Goal: Task Accomplishment & Management: Understand process/instructions

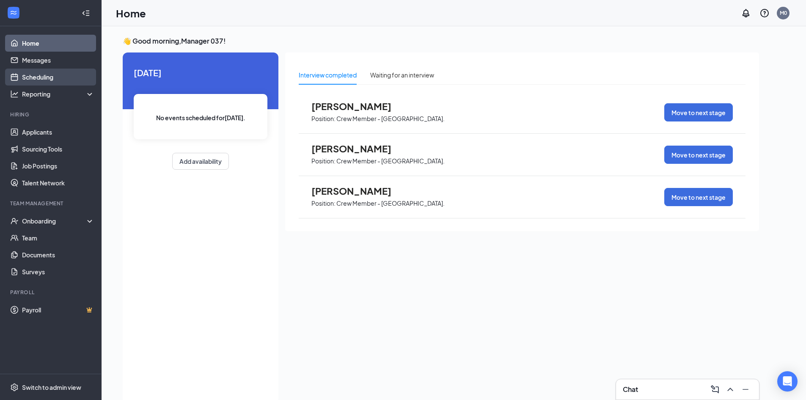
click at [49, 75] on link "Scheduling" at bounding box center [58, 77] width 72 height 17
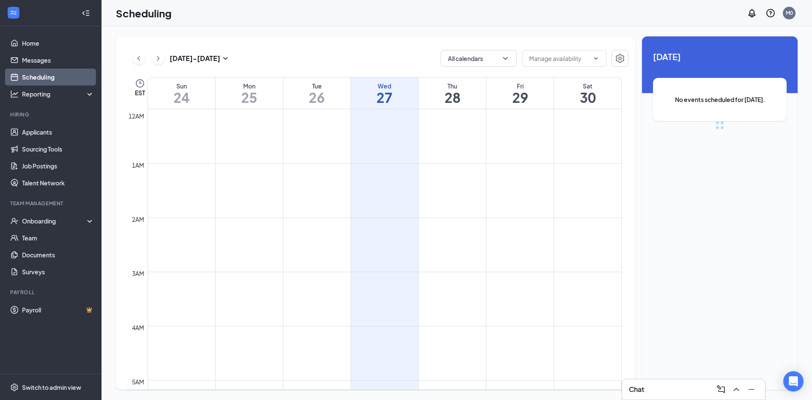
scroll to position [416, 0]
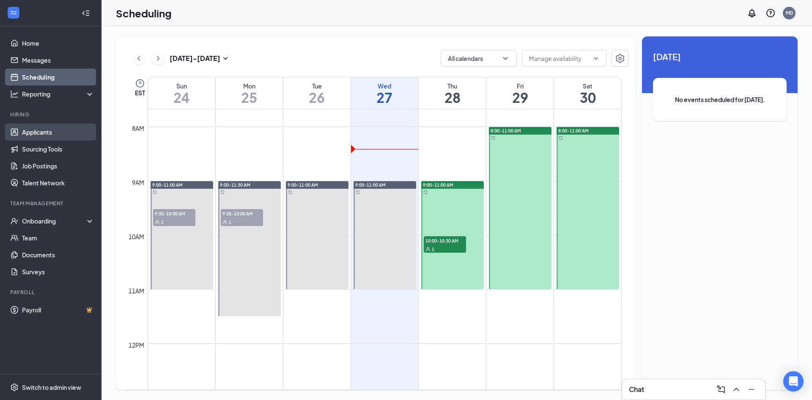
click at [44, 132] on link "Applicants" at bounding box center [58, 132] width 72 height 17
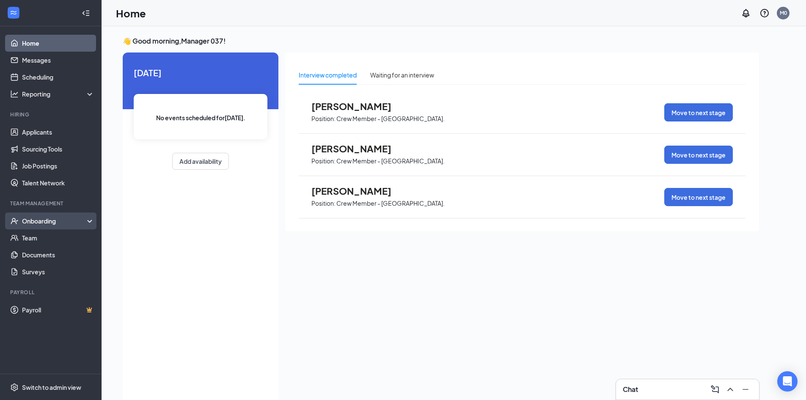
click at [54, 225] on div "Onboarding" at bounding box center [54, 221] width 65 height 8
click at [58, 222] on div "Onboarding" at bounding box center [54, 221] width 65 height 8
click at [15, 220] on icon "UserCheck" at bounding box center [14, 221] width 7 height 6
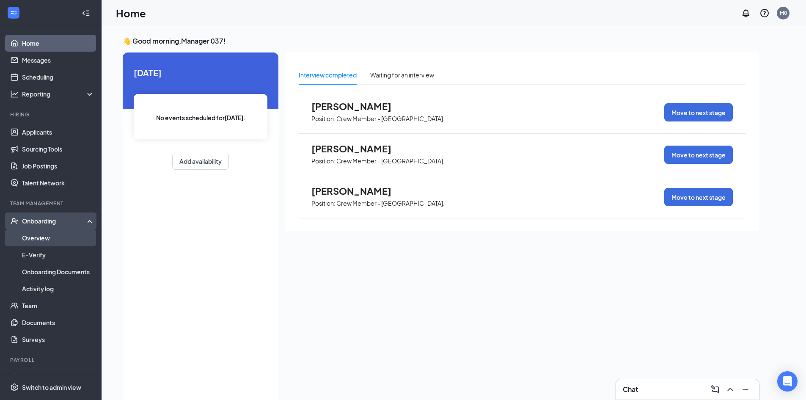
click at [45, 242] on link "Overview" at bounding box center [58, 237] width 72 height 17
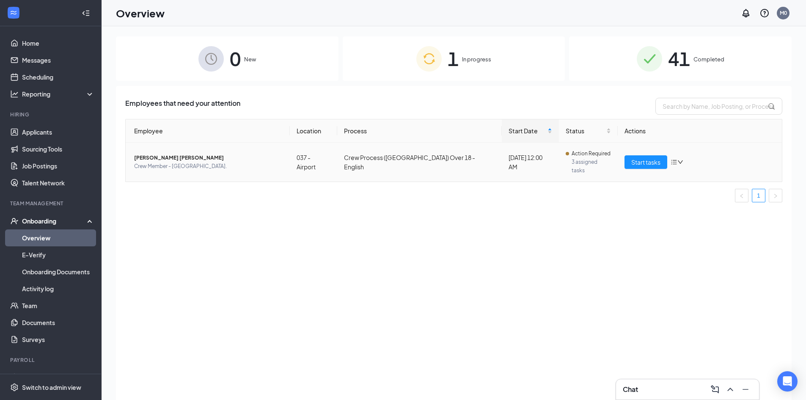
click at [156, 154] on span "[PERSON_NAME] [PERSON_NAME]" at bounding box center [208, 158] width 149 height 8
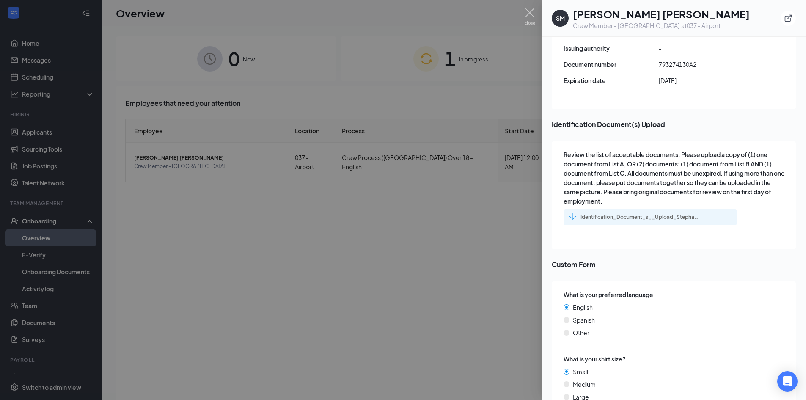
scroll to position [1158, 0]
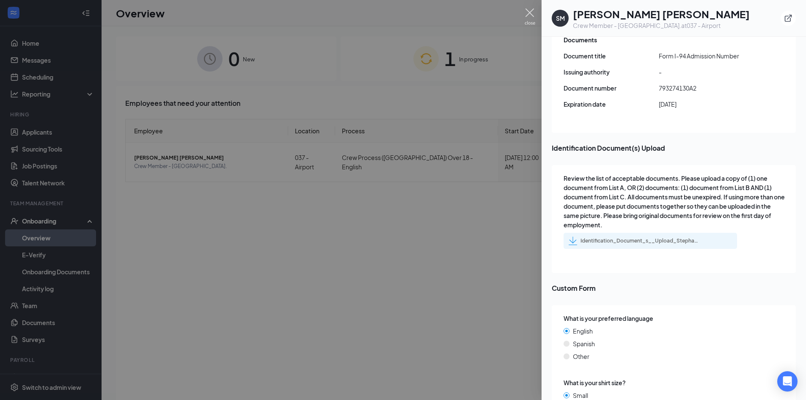
click at [531, 15] on img at bounding box center [530, 16] width 11 height 17
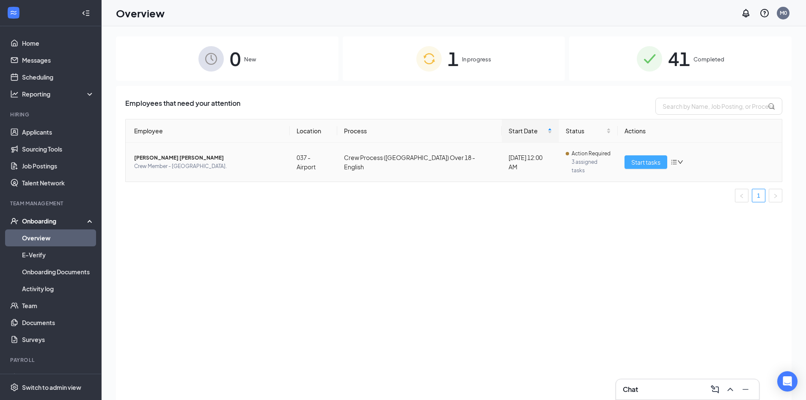
click at [656, 158] on span "Start tasks" at bounding box center [645, 161] width 29 height 9
